Goal: Information Seeking & Learning: Learn about a topic

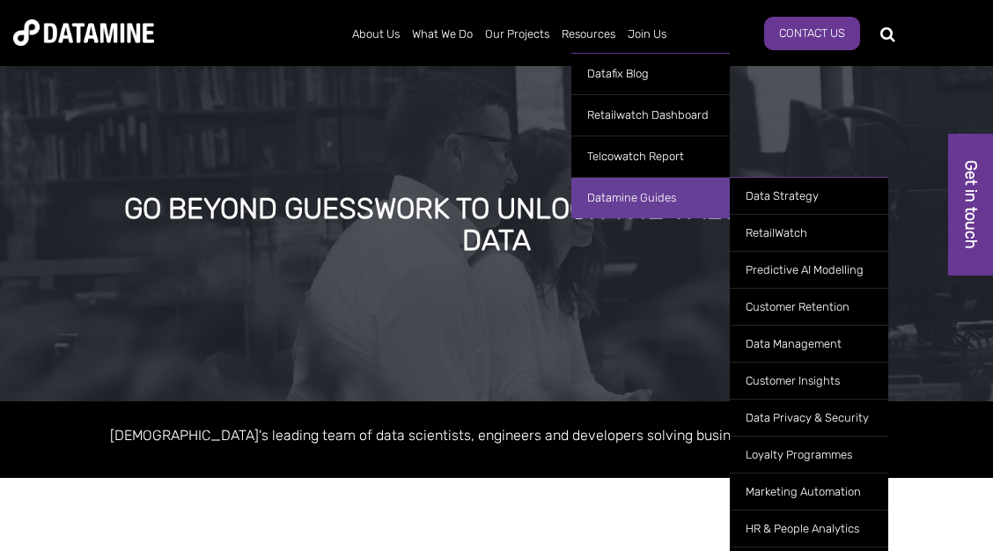
click at [641, 194] on link "Datamine Guides" at bounding box center [650, 197] width 158 height 41
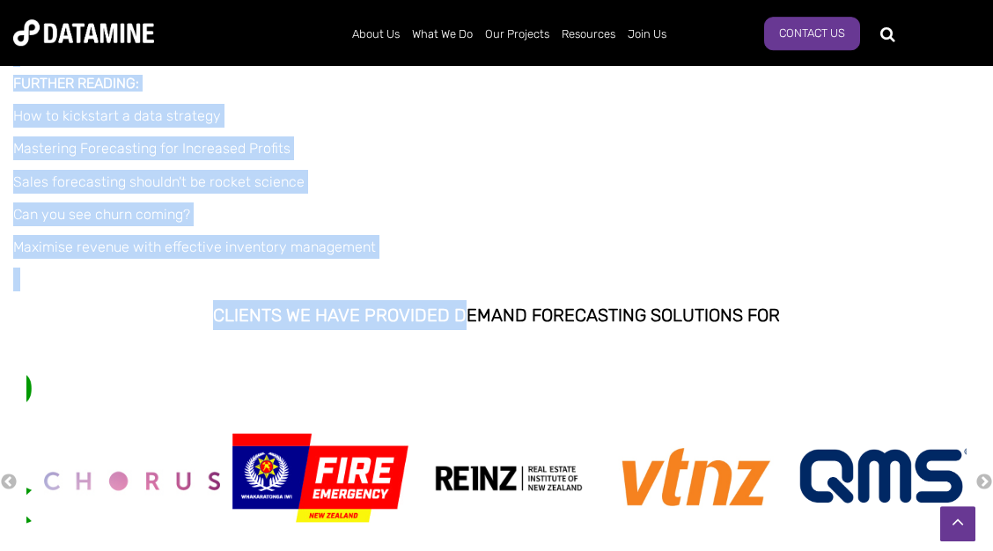
scroll to position [1901, 0]
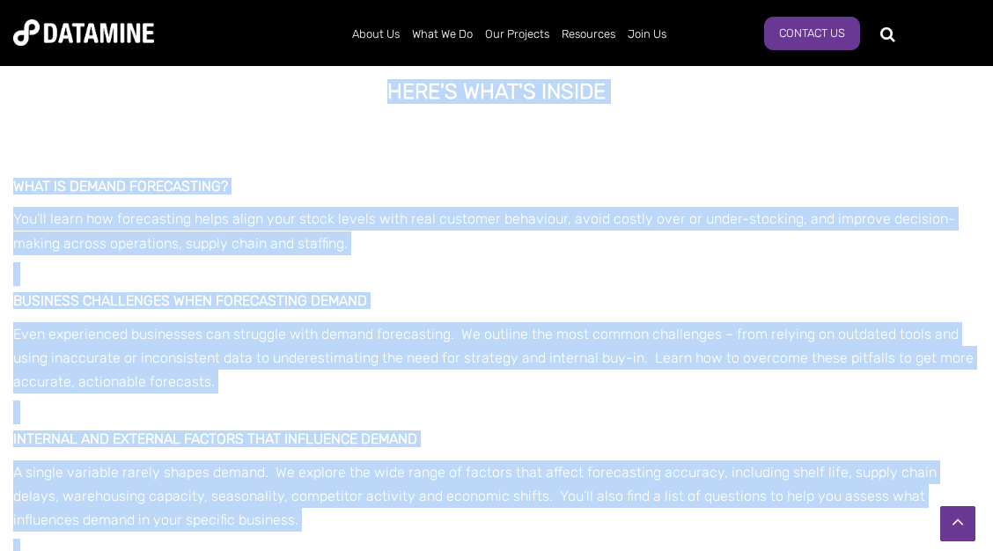
click at [268, 292] on span "Business challenges when forecasting demand" at bounding box center [190, 300] width 354 height 17
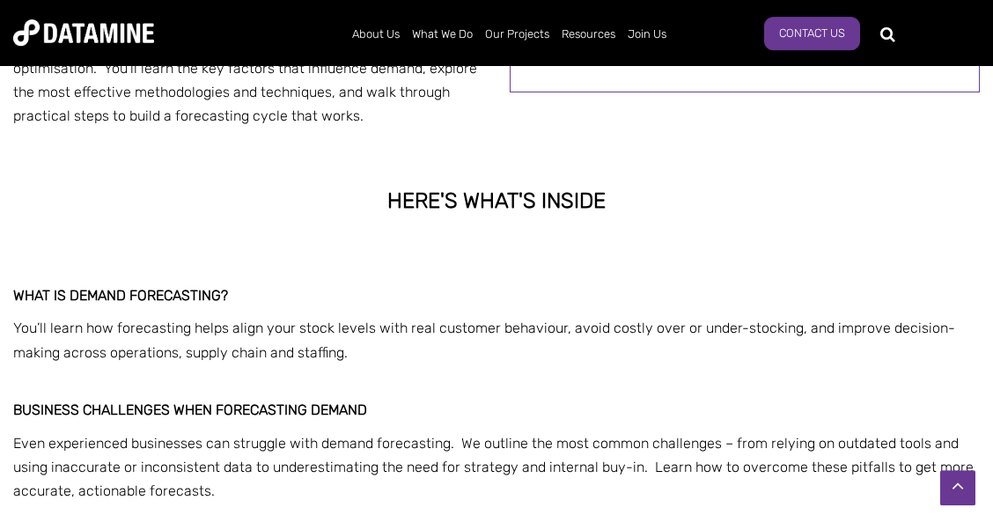
scroll to position [847, 0]
